Goal: Task Accomplishment & Management: Manage account settings

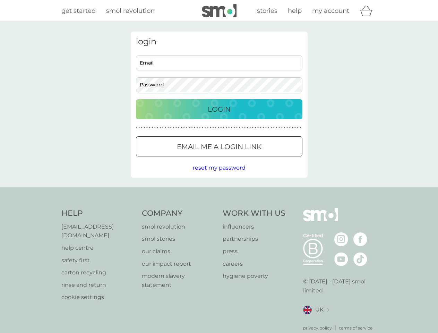
click at [368, 11] on icon "basket" at bounding box center [365, 11] width 13 height 11
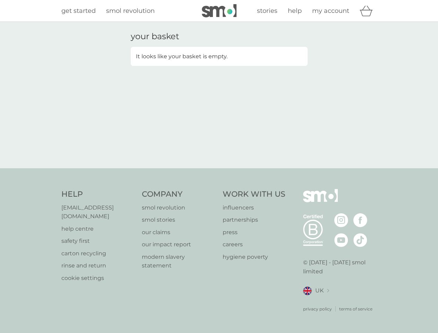
click at [219, 168] on div "your basket It looks like your basket is empty." at bounding box center [219, 95] width 438 height 146
click at [316, 301] on div "privacy policy terms of service" at bounding box center [340, 303] width 74 height 17
